Goal: Navigation & Orientation: Find specific page/section

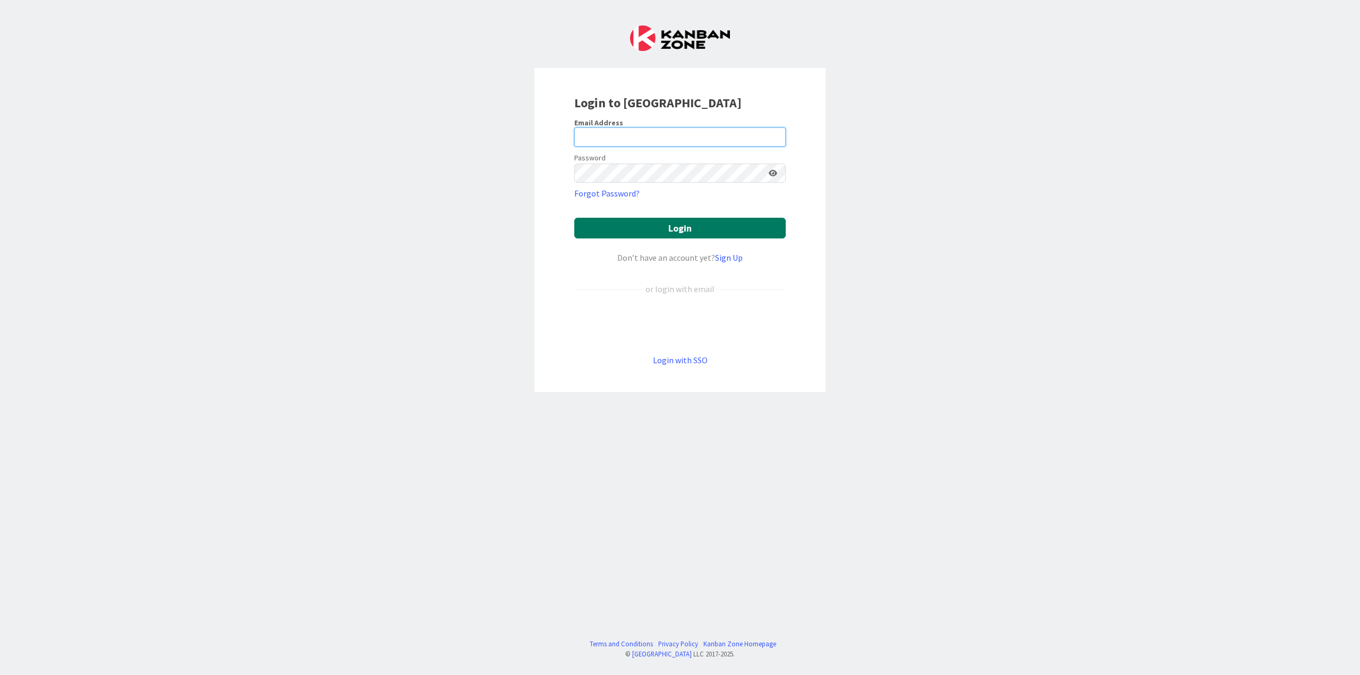
type input "[PERSON_NAME][EMAIL_ADDRESS][DOMAIN_NAME]"
click at [708, 227] on button "Login" at bounding box center [679, 228] width 211 height 21
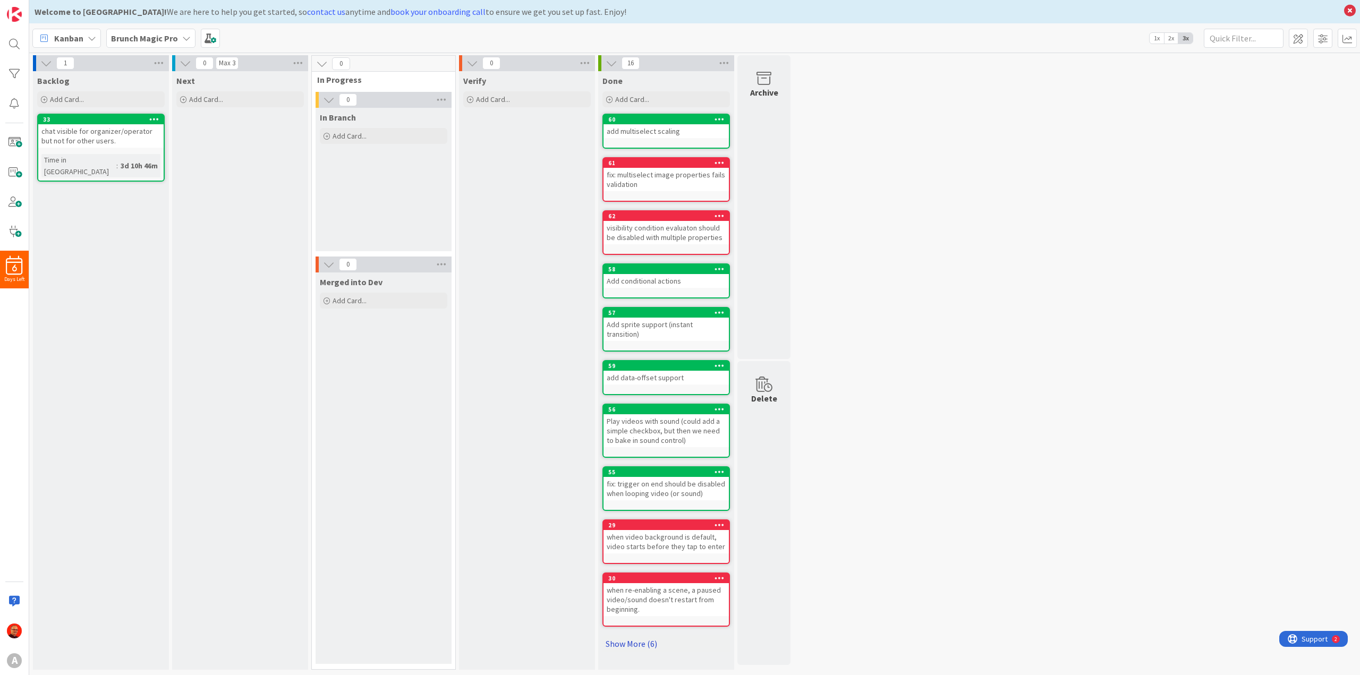
click at [620, 636] on link "Show More (6)" at bounding box center [665, 643] width 127 height 17
click at [170, 40] on b "Brunch Magic Pro" at bounding box center [144, 38] width 67 height 11
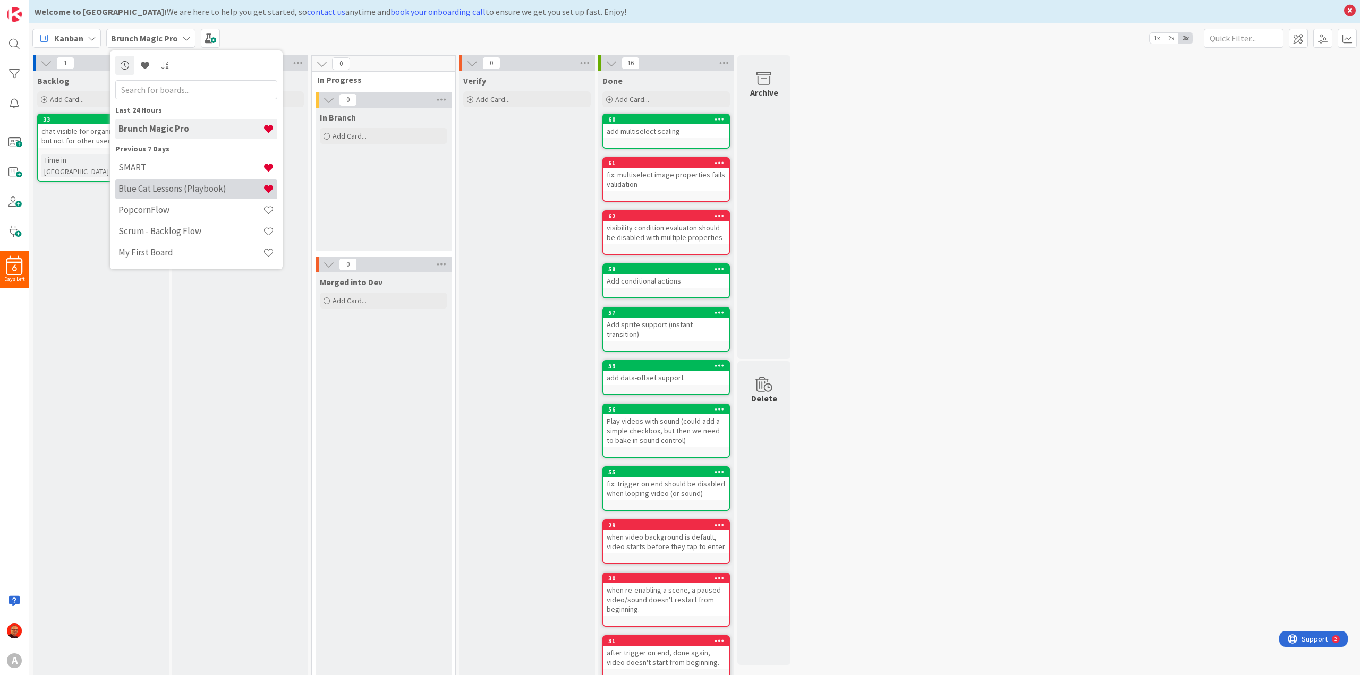
click at [182, 193] on h4 "Blue Cat Lessons (Playbook)" at bounding box center [190, 188] width 144 height 11
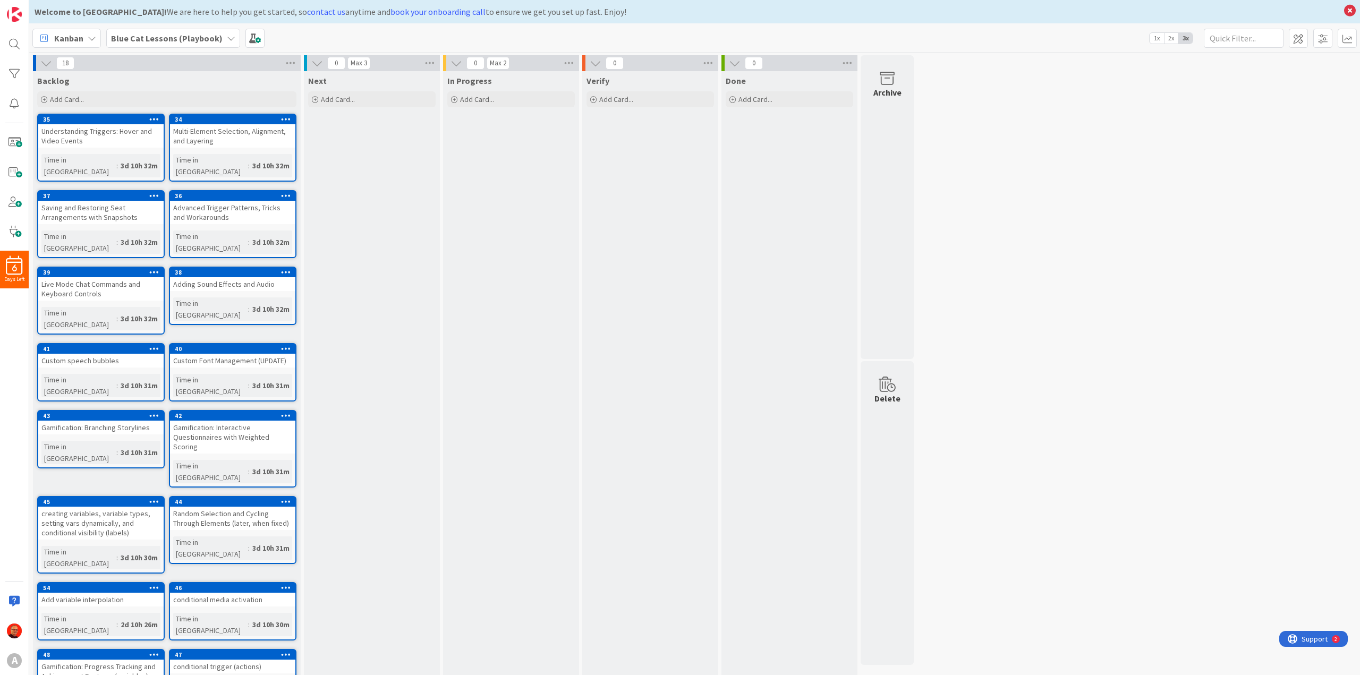
click at [145, 33] on b "Blue Cat Lessons (Playbook)" at bounding box center [167, 38] width 112 height 11
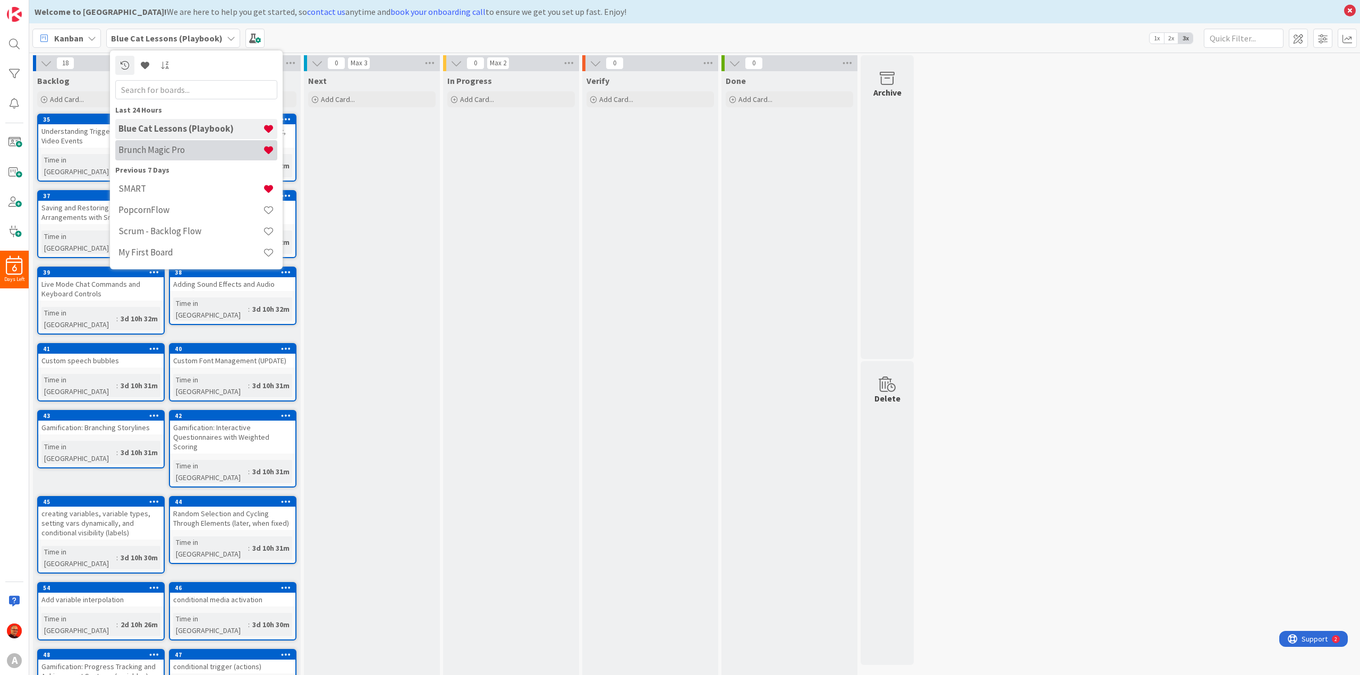
click at [179, 156] on div "Brunch Magic Pro" at bounding box center [196, 150] width 162 height 20
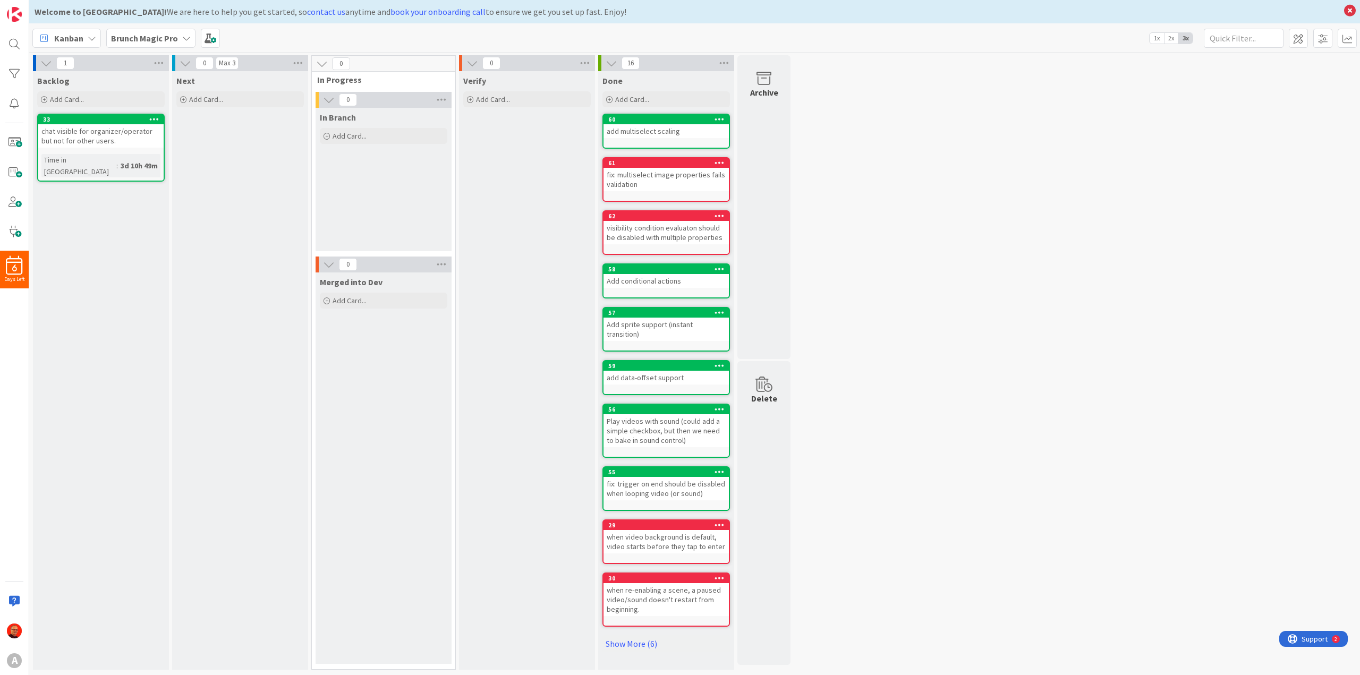
click at [954, 347] on div "1 Backlog Add Card... 33 chat visible for organizer/operator but not for other …" at bounding box center [694, 365] width 1326 height 620
